Goal: Information Seeking & Learning: Find specific fact

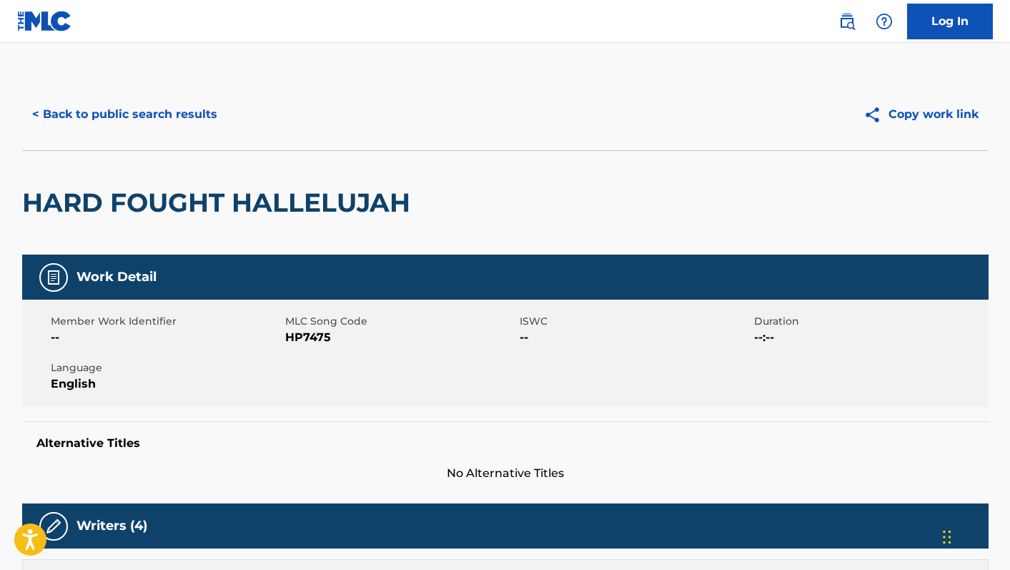
click at [94, 115] on button "< Back to public search results" at bounding box center [124, 115] width 205 height 36
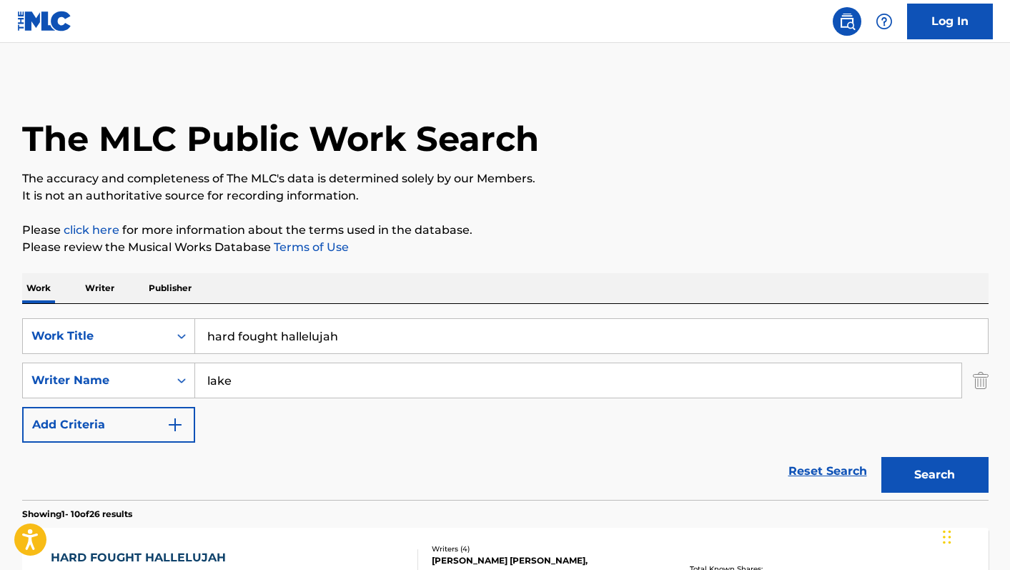
drag, startPoint x: 379, startPoint y: 337, endPoint x: 199, endPoint y: 332, distance: 180.2
click at [199, 332] on input "hard fought hallelujah" at bounding box center [591, 336] width 793 height 34
drag, startPoint x: 243, startPoint y: 385, endPoint x: 154, endPoint y: 380, distance: 89.6
click at [154, 380] on div "SearchWithCriteria0e74cc56-7170-4834-b1b2-b265e49087e8 Writer Name lake" at bounding box center [505, 380] width 967 height 36
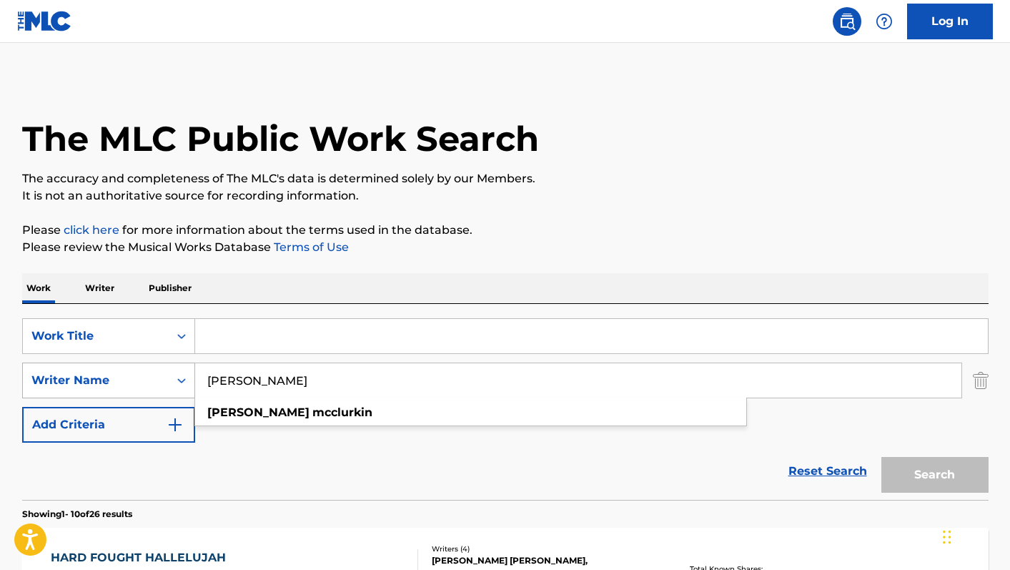
type input "[PERSON_NAME]"
click at [626, 461] on div "Reset Search Search" at bounding box center [505, 471] width 967 height 57
click at [339, 389] on input "[PERSON_NAME]" at bounding box center [578, 380] width 766 height 34
click at [317, 342] on input "Search Form" at bounding box center [591, 336] width 793 height 34
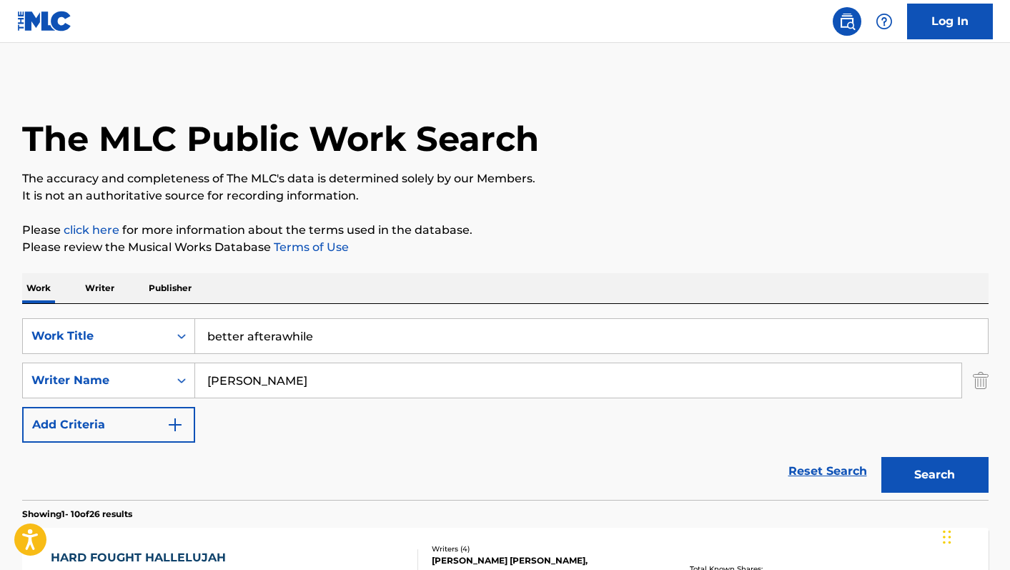
click at [882, 457] on button "Search" at bounding box center [935, 475] width 107 height 36
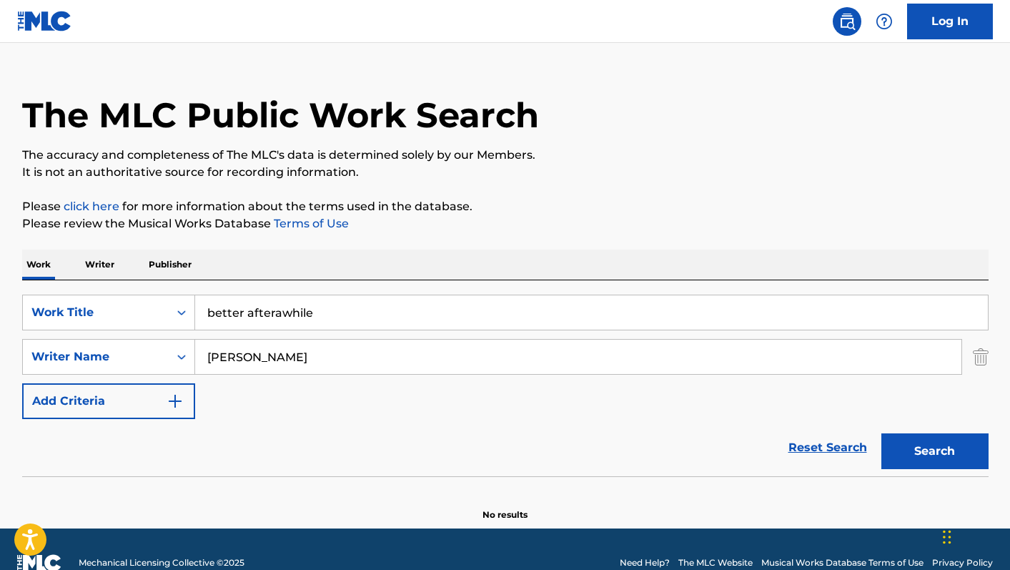
scroll to position [36, 0]
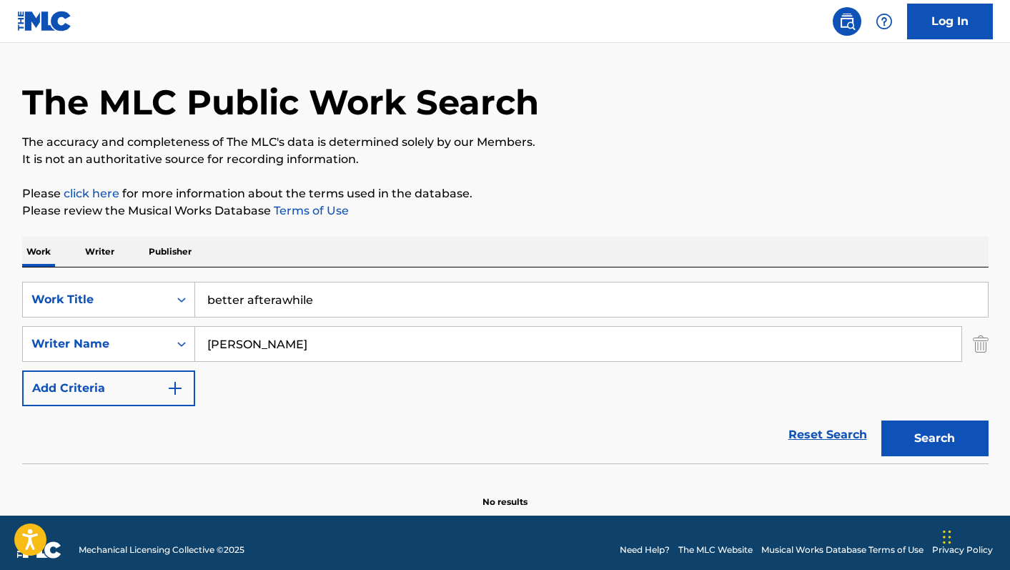
drag, startPoint x: 282, startPoint y: 300, endPoint x: 291, endPoint y: 302, distance: 8.8
click at [282, 300] on input "better afterawhile" at bounding box center [591, 299] width 793 height 34
type input "better after awhile"
click at [882, 420] on button "Search" at bounding box center [935, 438] width 107 height 36
